Goal: Task Accomplishment & Management: Manage account settings

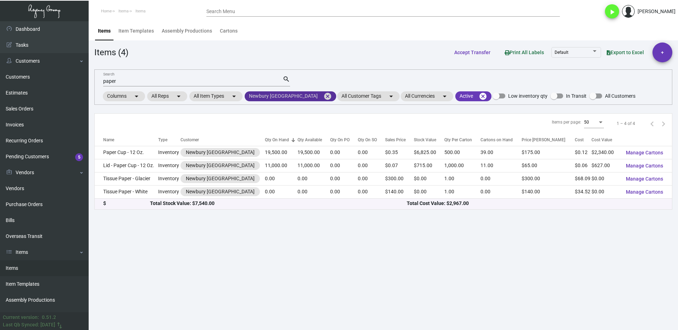
click at [323, 95] on mat-icon "cancel" at bounding box center [327, 96] width 9 height 9
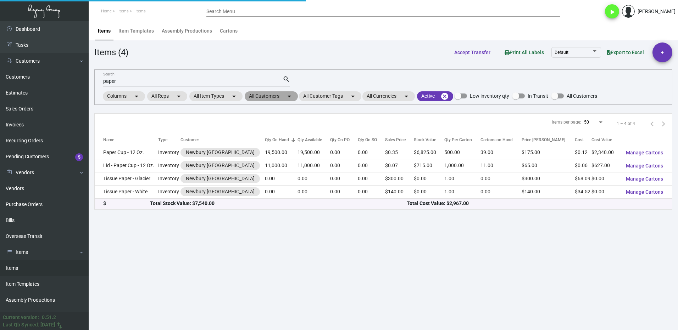
click at [261, 96] on mat-chip "All Customers arrow_drop_down" at bounding box center [271, 96] width 53 height 10
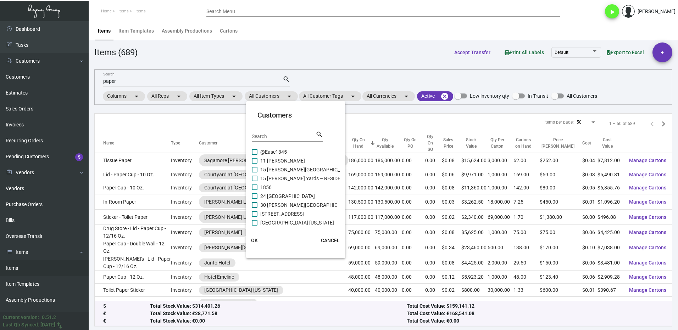
click at [276, 133] on div "Search" at bounding box center [284, 136] width 64 height 11
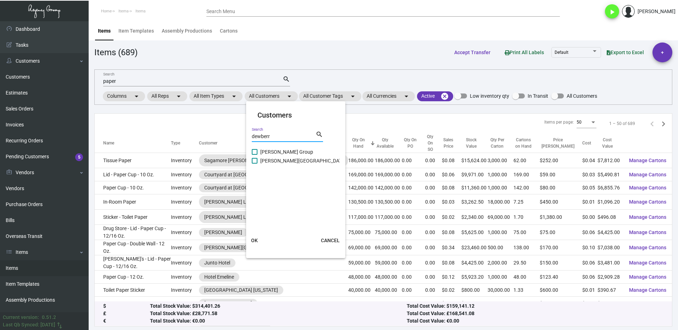
type input "dewberr"
click at [261, 154] on span "[PERSON_NAME] Group" at bounding box center [286, 152] width 53 height 9
click at [255, 155] on input "[PERSON_NAME] Group" at bounding box center [254, 155] width 0 height 0
checkbox input "true"
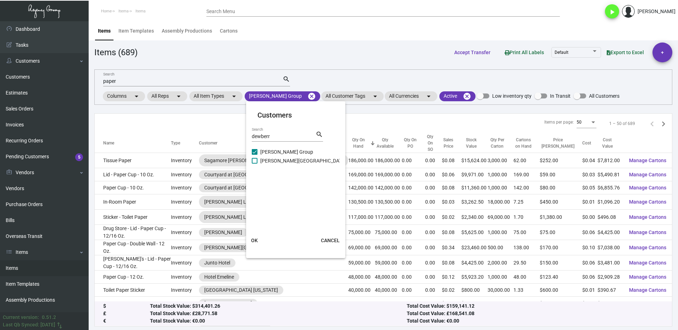
click at [258, 162] on label "[PERSON_NAME][GEOGRAPHIC_DATA]" at bounding box center [299, 161] width 94 height 9
click at [255, 164] on input "[PERSON_NAME][GEOGRAPHIC_DATA]" at bounding box center [254, 164] width 0 height 0
checkbox input "true"
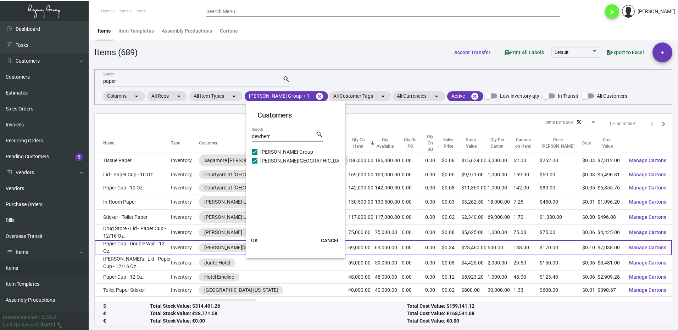
click at [258, 242] on button "OK" at bounding box center [254, 240] width 23 height 13
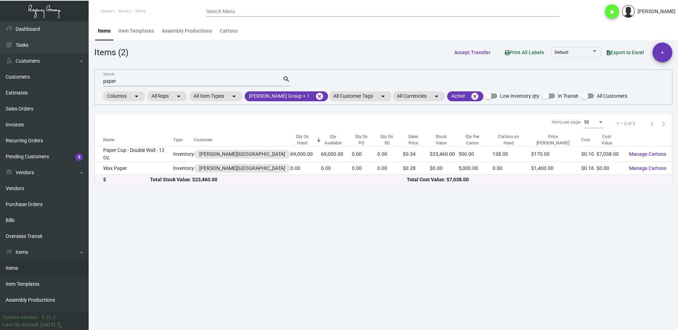
click at [127, 82] on input "paper" at bounding box center [192, 82] width 179 height 6
type input "p"
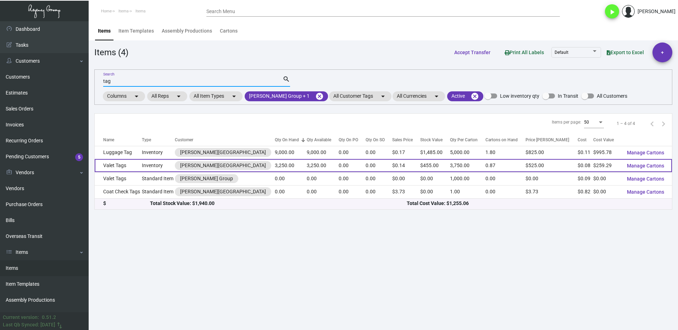
type input "tag"
click at [131, 168] on td "Valet Tags" at bounding box center [118, 165] width 47 height 13
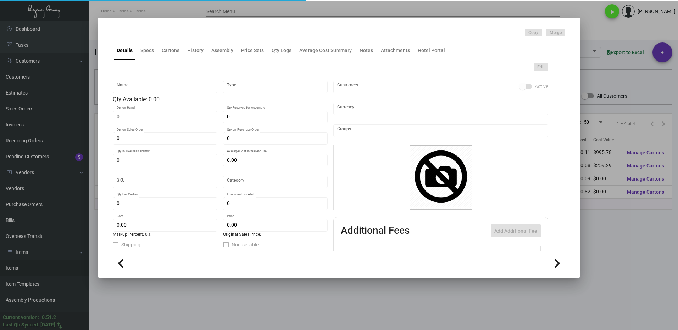
type input "Valet Tags"
type input "Inventory"
type input "3,250"
type input "$ 0.55321"
type input "1081"
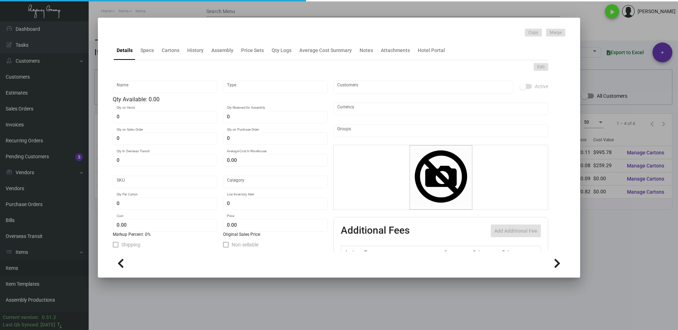
type input "Standard"
type input "3,750"
type input "3,000"
type input "$ 0.07978"
type input "$ 0.14"
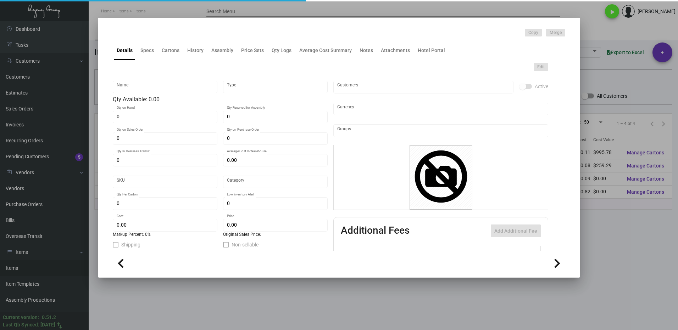
type textarea "Valet Parking Tags: 13pt. CSU white valet tags; printing 1/1 (PMS Cool Gray 9C)…"
checkbox input "true"
type input "United States Dollar $"
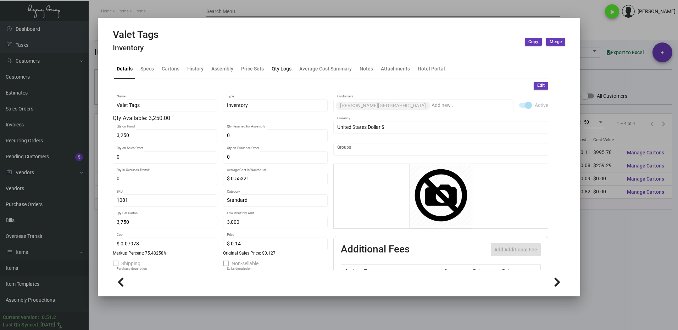
click at [285, 69] on div "Qty Logs" at bounding box center [282, 68] width 20 height 7
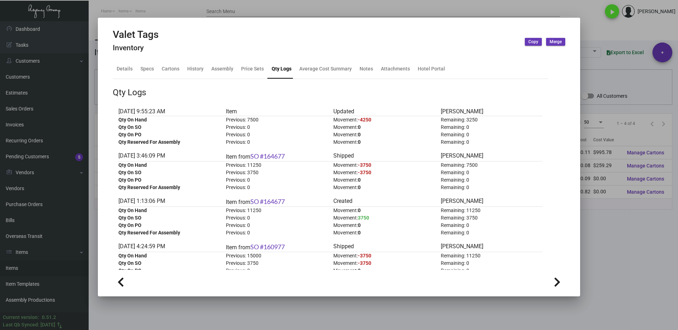
click at [603, 231] on div at bounding box center [339, 165] width 678 height 330
